Goal: Find specific fact: Find specific fact

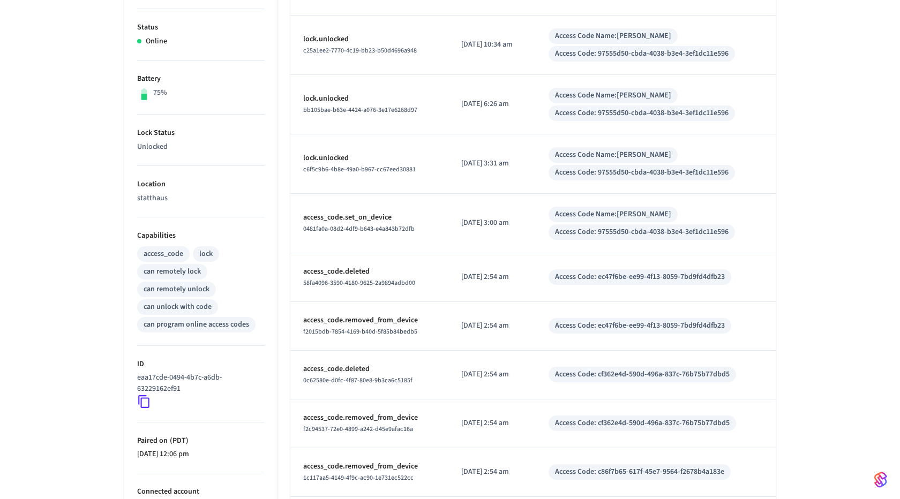
scroll to position [324, 0]
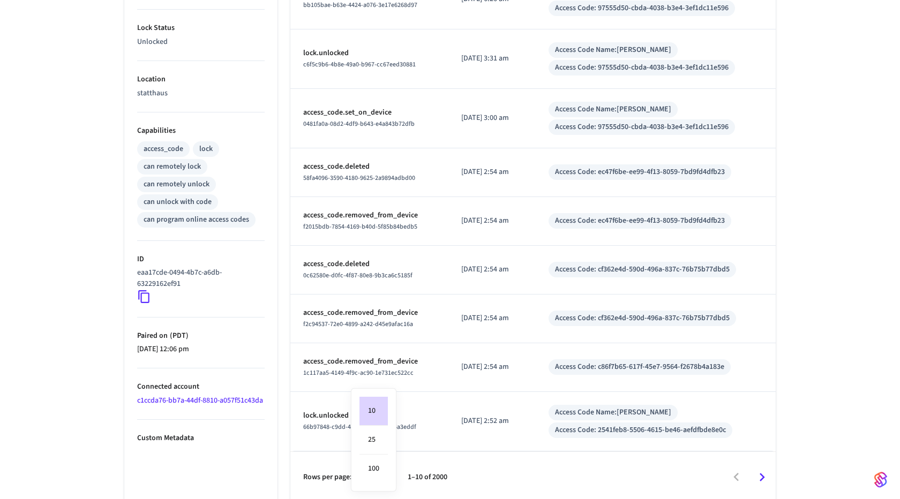
click at [376, 470] on body "Nova Production Production Find by ID ⌘ K OE Devices ACS Systems Connected Acco…" at bounding box center [450, 89] width 900 height 827
click at [374, 464] on li "100" at bounding box center [373, 469] width 28 height 28
type input "***"
click at [374, 464] on li "100" at bounding box center [373, 469] width 28 height 28
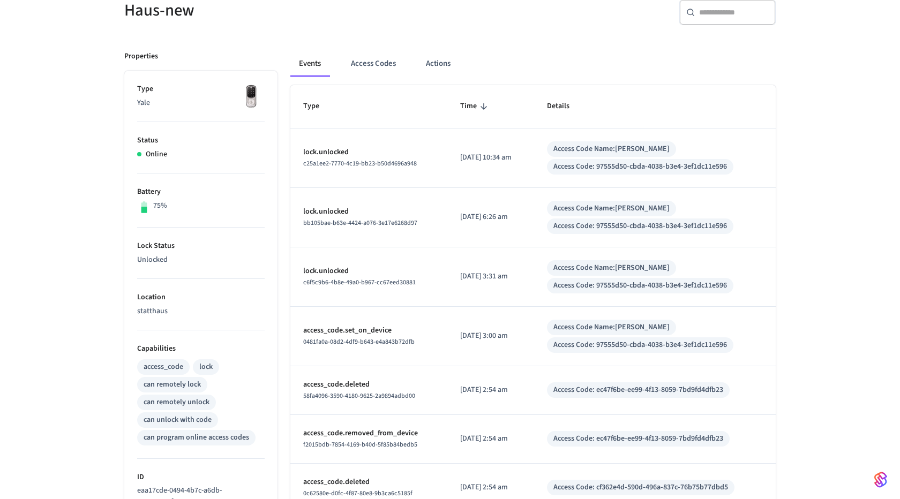
scroll to position [0, 0]
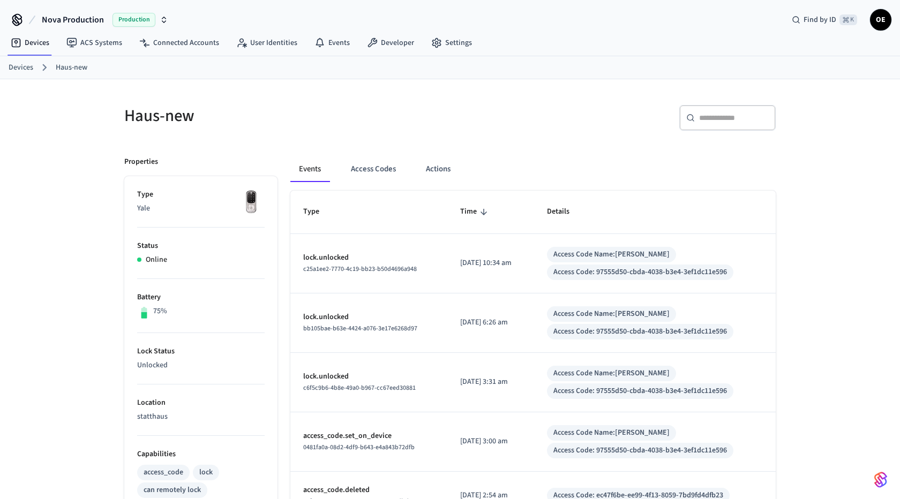
click at [731, 119] on input "text" at bounding box center [734, 117] width 70 height 11
paste input "**********"
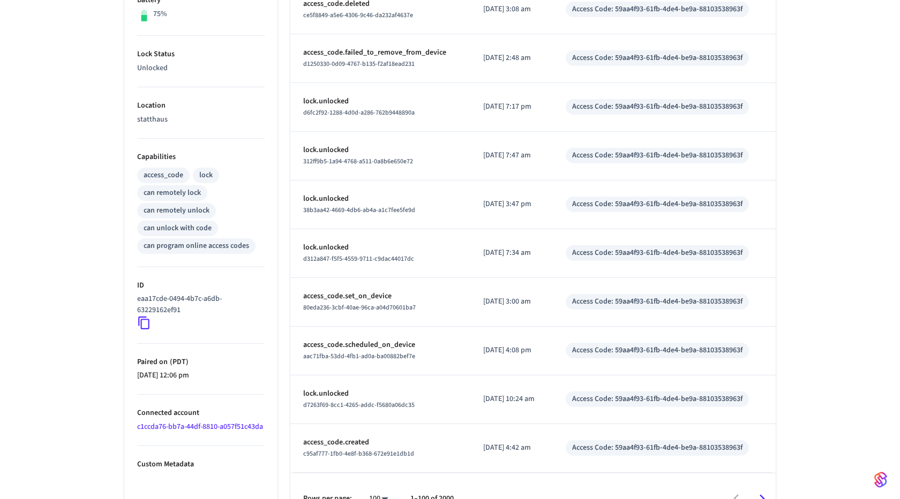
scroll to position [296, 0]
type input "**********"
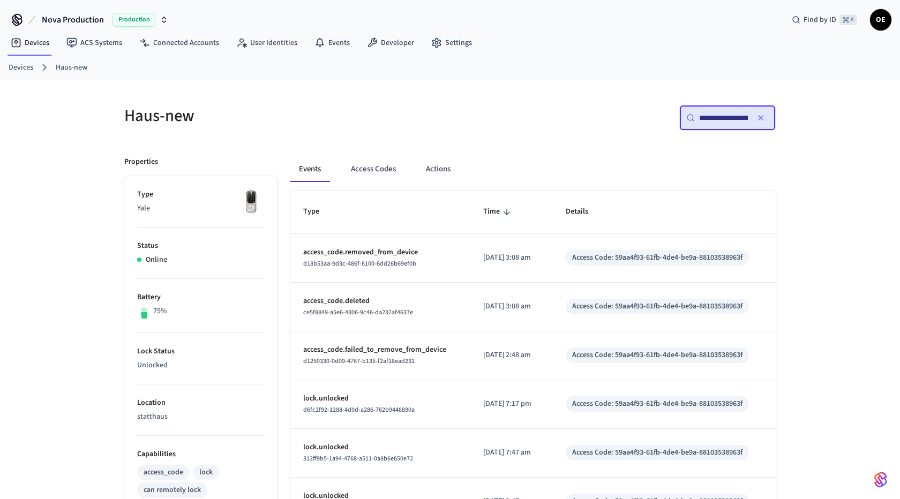
scroll to position [319, 0]
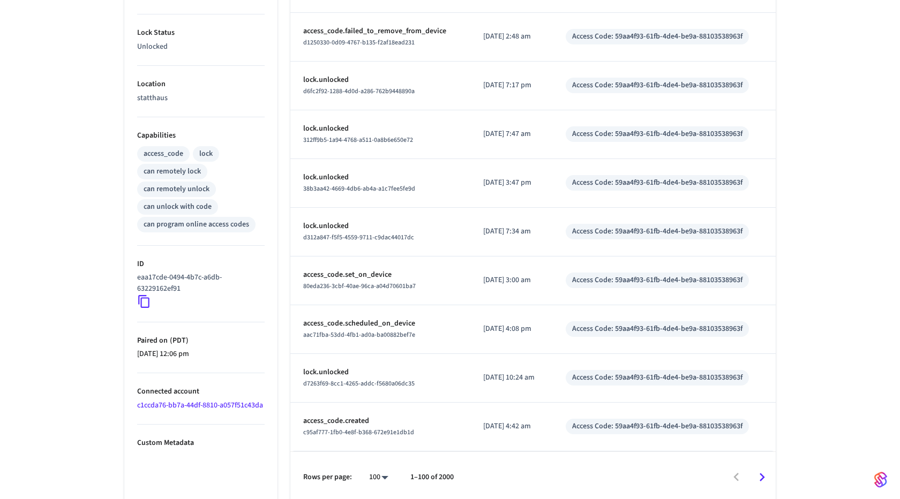
click at [665, 378] on div "Access Code: 59aa4f93-61fb-4de4-be9a-88103538963f" at bounding box center [657, 377] width 170 height 11
copy div "Access Code: 59aa4f93-61fb-4de4-be9a-88103538963f"
drag, startPoint x: 348, startPoint y: 322, endPoint x: 487, endPoint y: 322, distance: 139.3
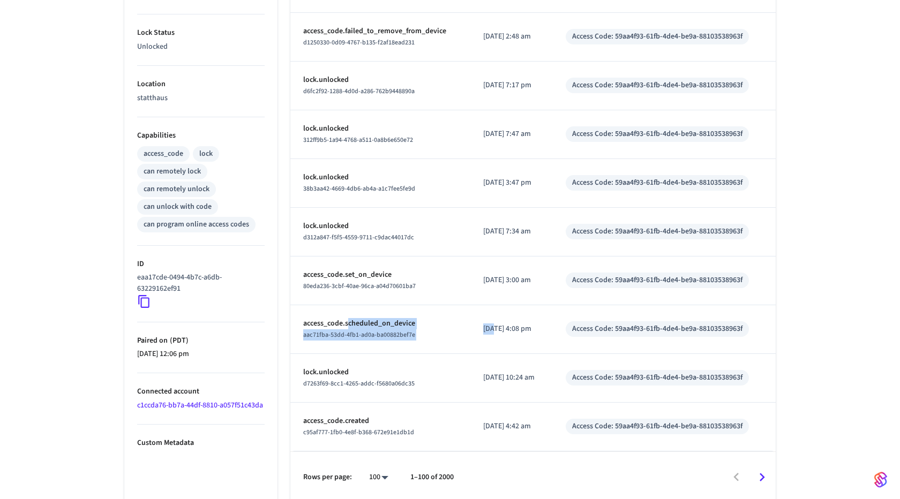
click at [487, 322] on tr "access_code.scheduled_on_device aac71fba-53dd-4fb1-ad0a-ba00882bef7e [DATE] 4:0…" at bounding box center [532, 329] width 485 height 49
click at [367, 322] on p "access_code.scheduled_on_device" at bounding box center [380, 323] width 154 height 11
drag, startPoint x: 346, startPoint y: 321, endPoint x: 417, endPoint y: 321, distance: 71.8
click at [417, 321] on p "access_code.scheduled_on_device" at bounding box center [380, 323] width 154 height 11
copy p "scheduled_on_device"
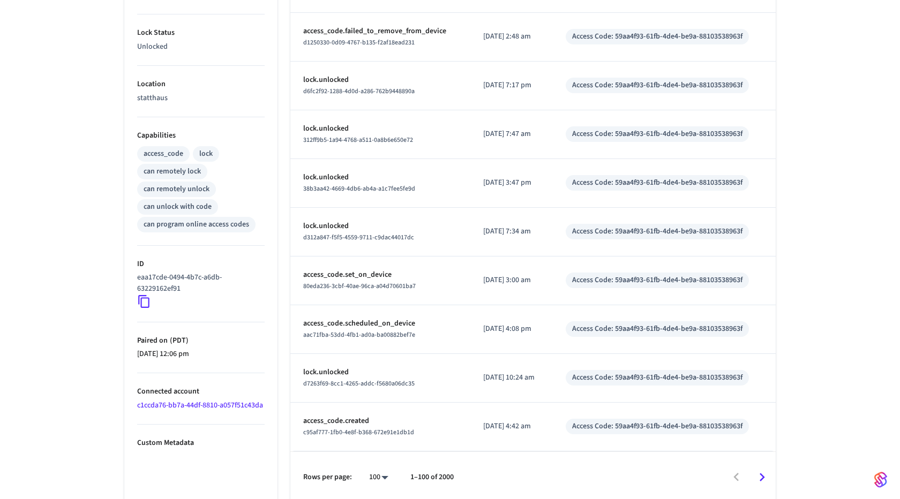
click at [428, 378] on div "d7263f69-8cc1-4265-addc-f5680a06dc35" at bounding box center [380, 383] width 154 height 11
